Goal: Use online tool/utility: Utilize a website feature to perform a specific function

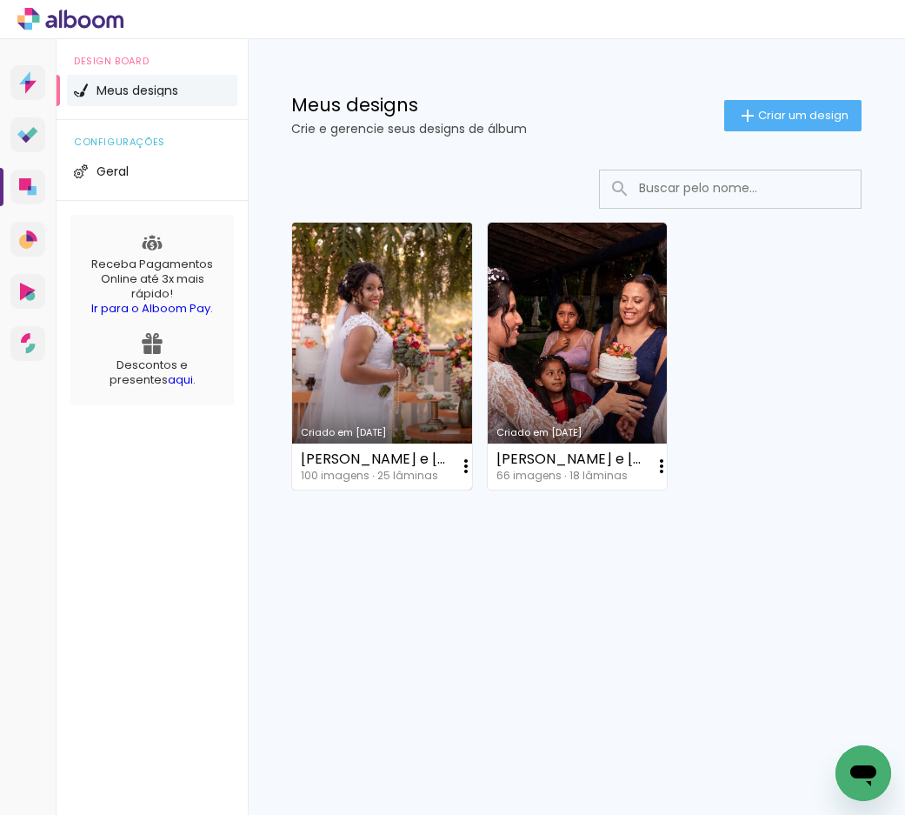
click at [423, 344] on link "Criado em [DATE]" at bounding box center [382, 356] width 180 height 267
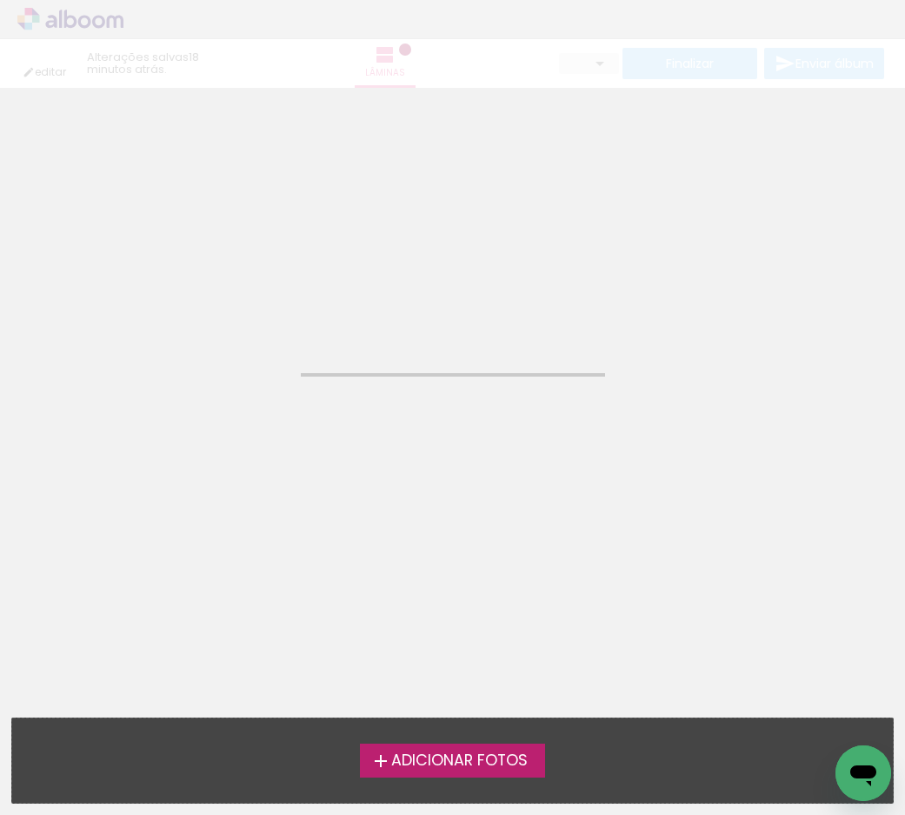
click at [423, 344] on neon-animated-pages "Confirmar Cancelar" at bounding box center [452, 451] width 905 height 727
